Goal: Task Accomplishment & Management: Manage account settings

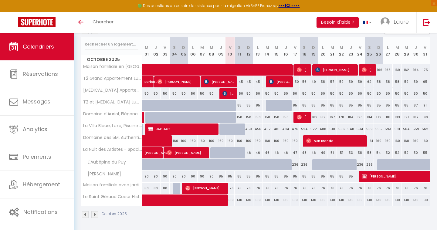
scroll to position [74, 0]
click at [228, 96] on span "[PERSON_NAME]" at bounding box center [228, 94] width 12 height 12
select select "OK"
select select "0"
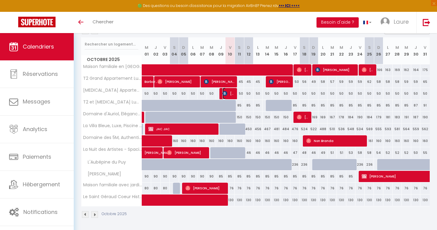
select select "0"
select select "1"
select select
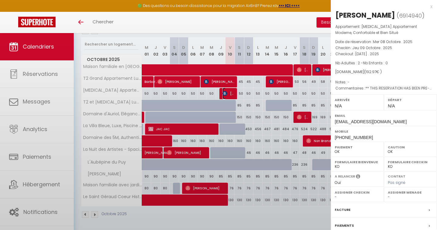
select select "23523"
select select "29740"
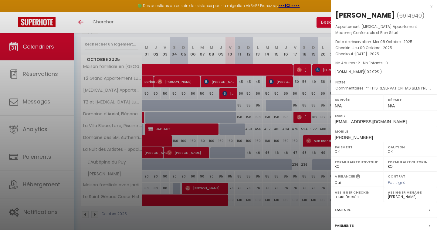
click at [192, 153] on div at bounding box center [218, 115] width 437 height 230
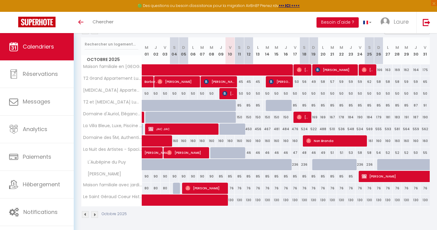
click at [227, 154] on div at bounding box center [229, 153] width 9 height 12
type input "46"
type input "Ven 10 Octobre 2025"
type input "Sam 11 Octobre 2025"
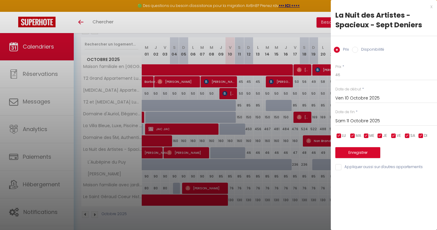
click at [193, 24] on div at bounding box center [218, 115] width 437 height 230
